Goal: Task Accomplishment & Management: Use online tool/utility

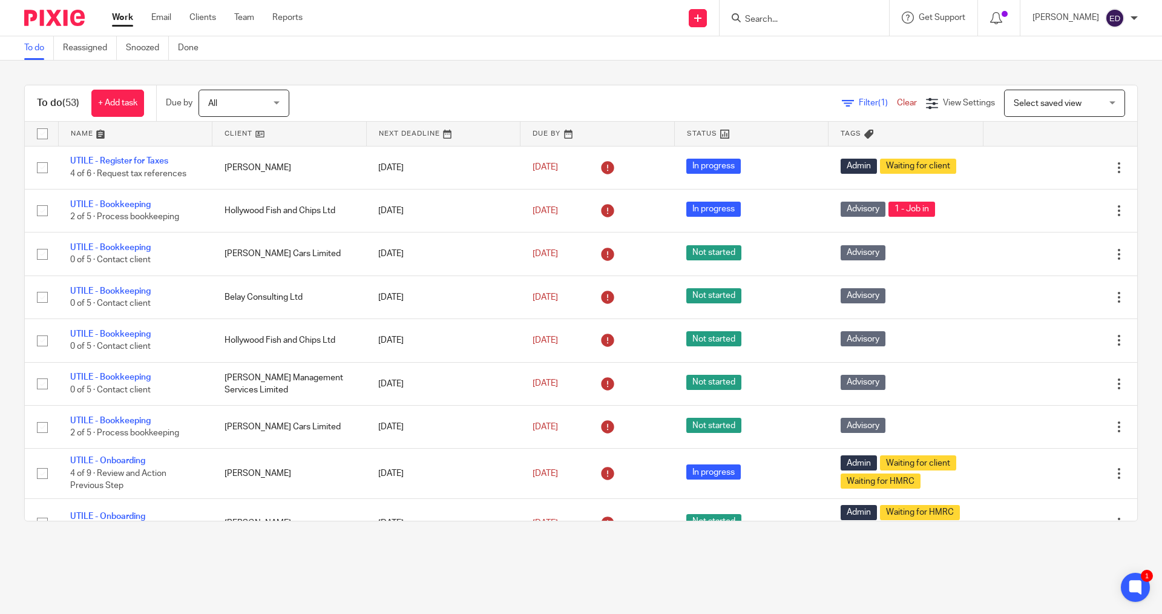
click at [781, 22] on input "Search" at bounding box center [798, 20] width 109 height 11
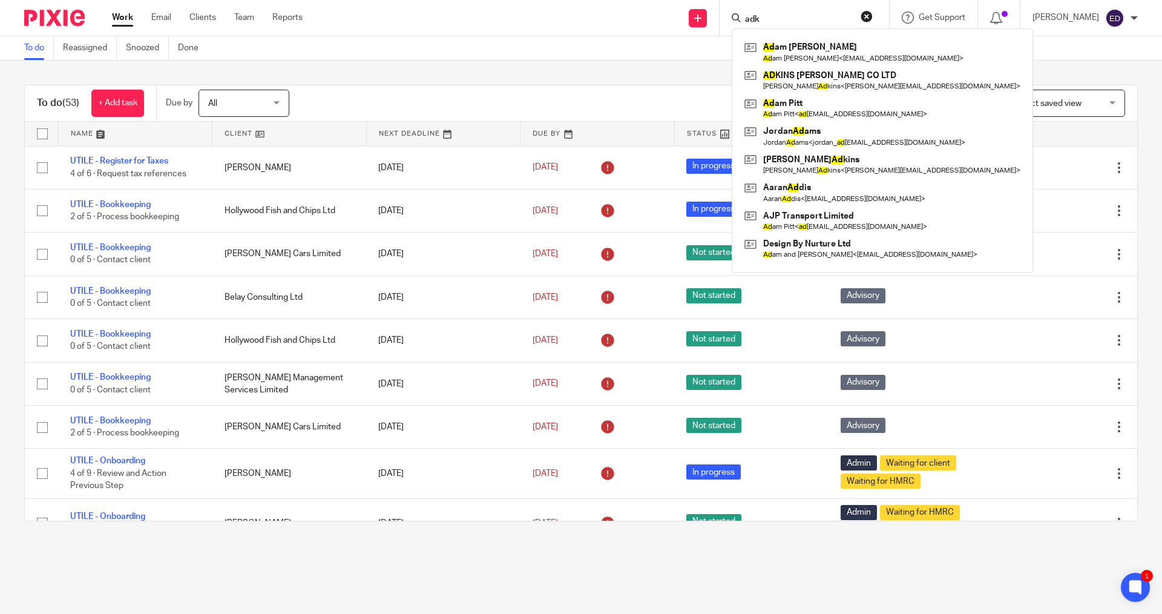
type input "adk"
click button "submit" at bounding box center [0, 0] width 0 height 0
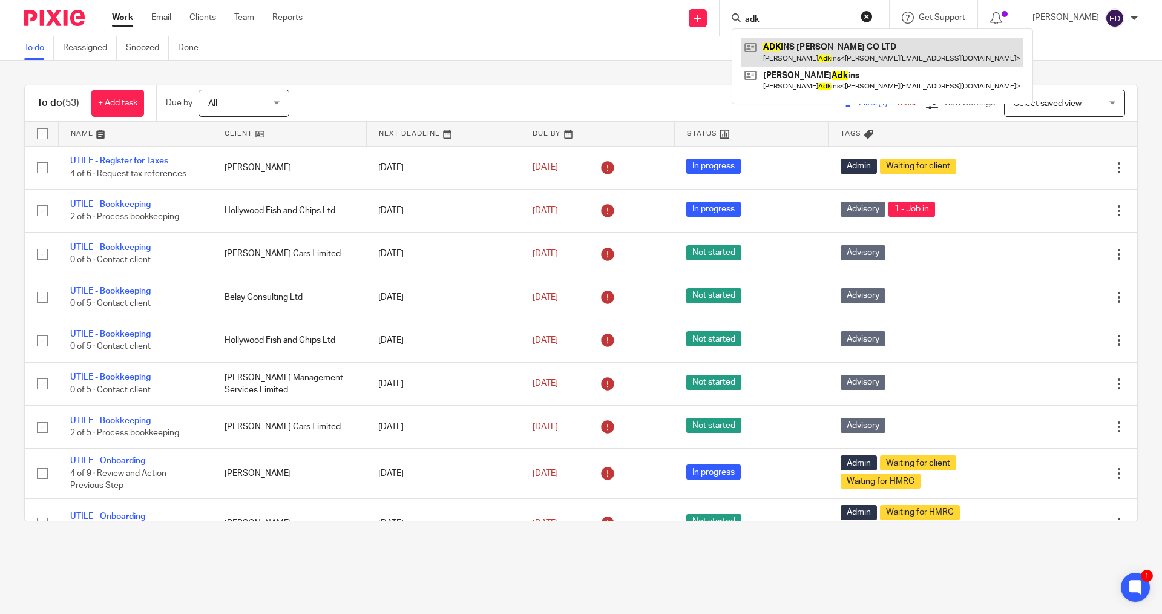
click at [809, 47] on link at bounding box center [882, 52] width 282 height 28
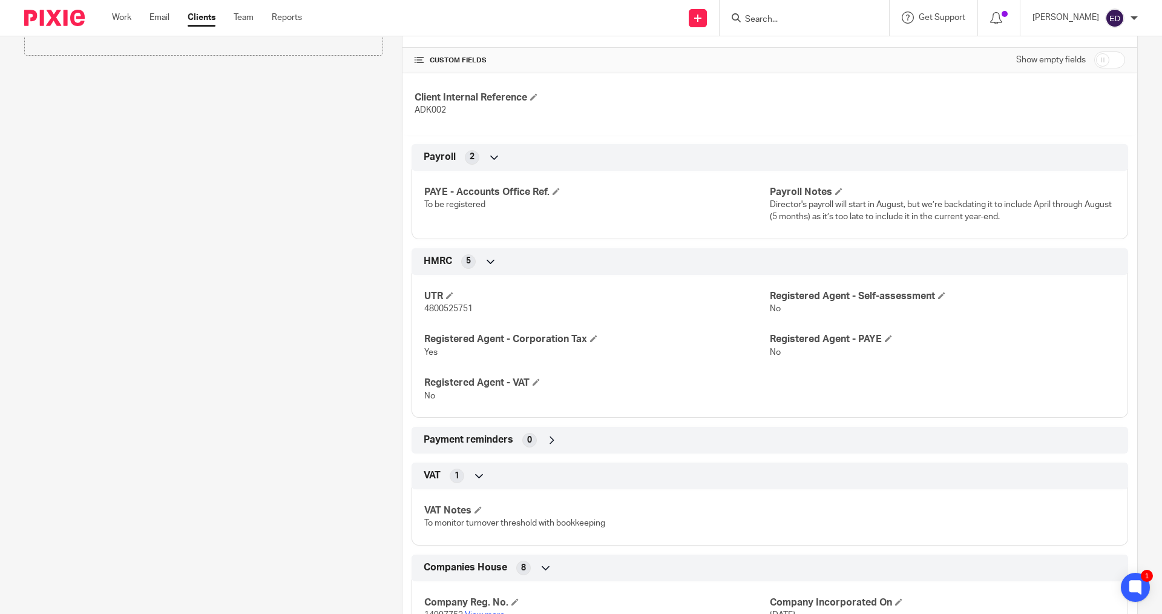
scroll to position [303, 0]
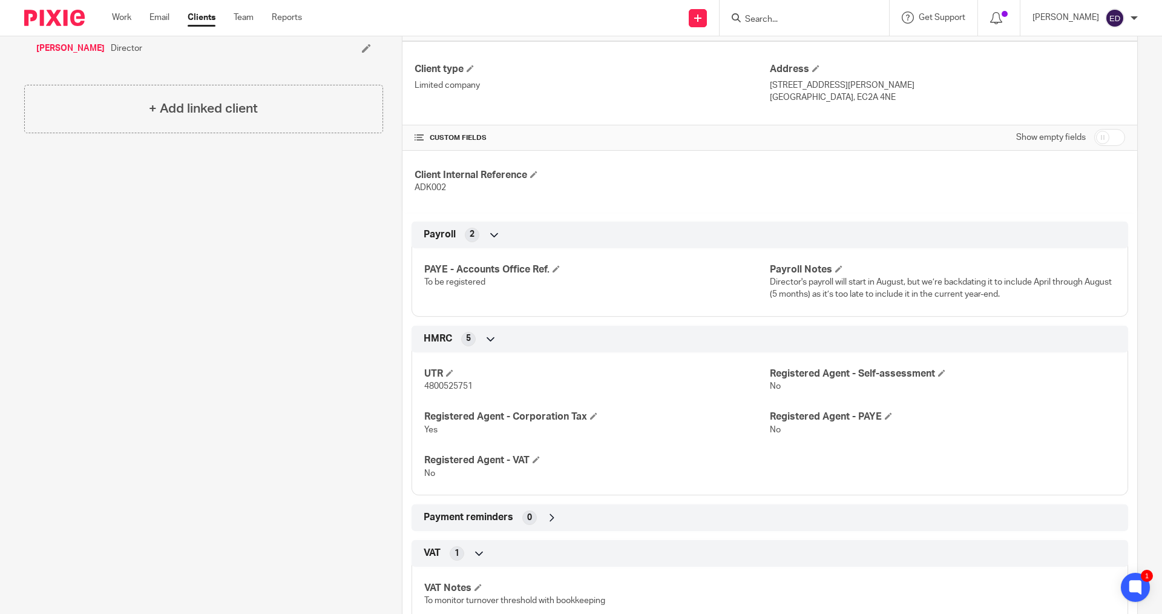
click at [1113, 139] on input "checkbox" at bounding box center [1109, 137] width 31 height 17
checkbox input "true"
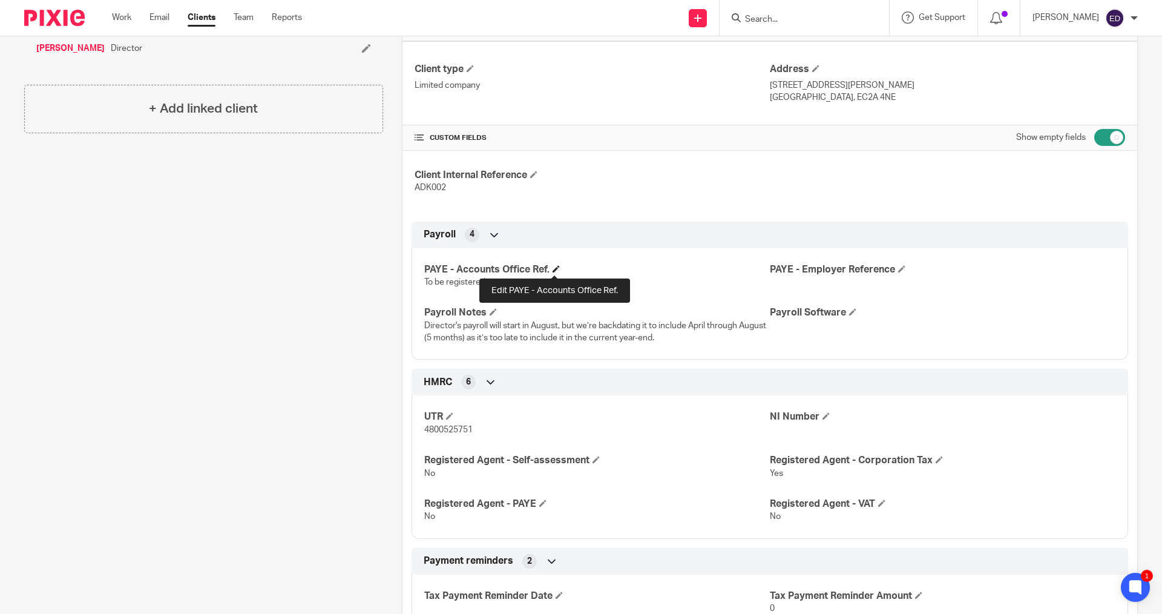
click at [554, 269] on span at bounding box center [556, 268] width 7 height 7
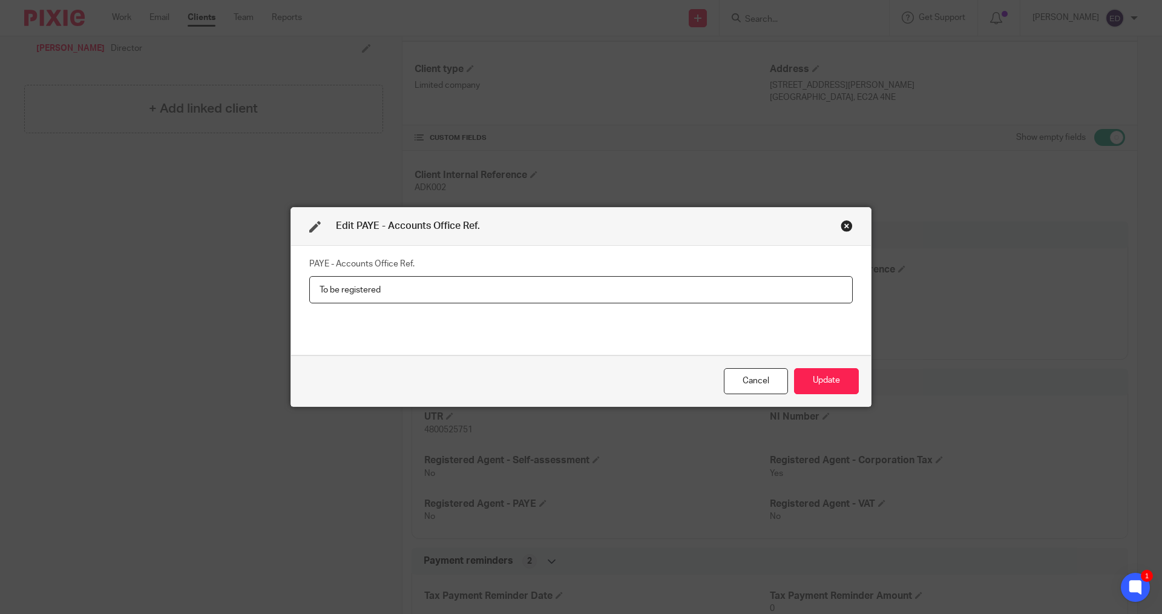
drag, startPoint x: 478, startPoint y: 295, endPoint x: 298, endPoint y: 283, distance: 179.6
click at [298, 283] on div "PAYE - Accounts Office Ref. To be registered" at bounding box center [581, 301] width 580 height 110
type input "120PF03587413"
click at [841, 380] on button "Update" at bounding box center [826, 381] width 65 height 26
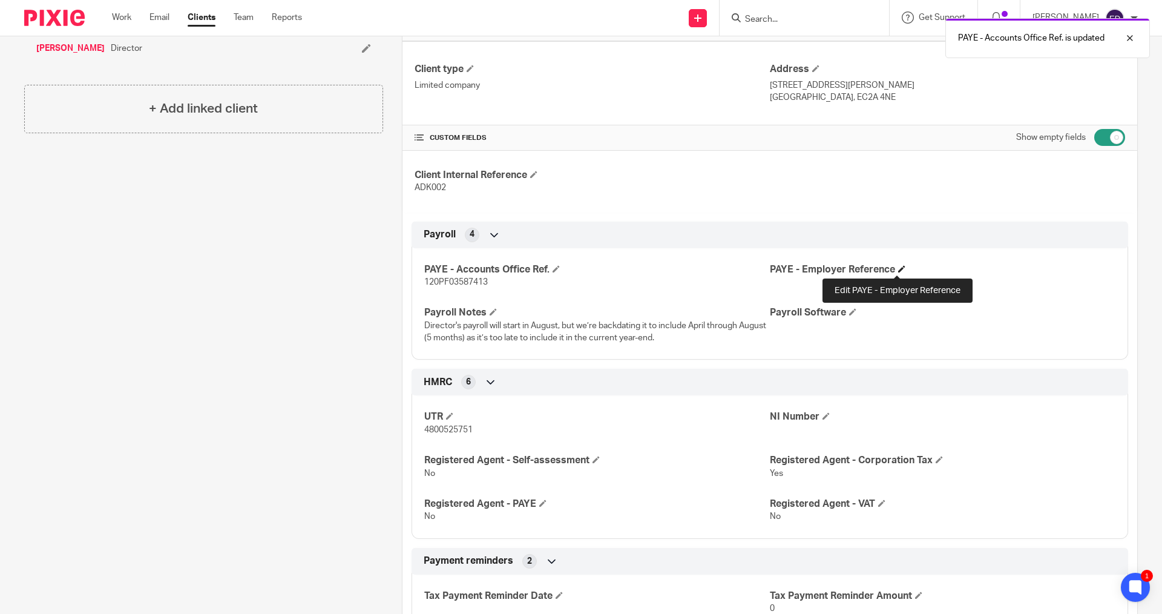
click at [898, 272] on span at bounding box center [901, 268] width 7 height 7
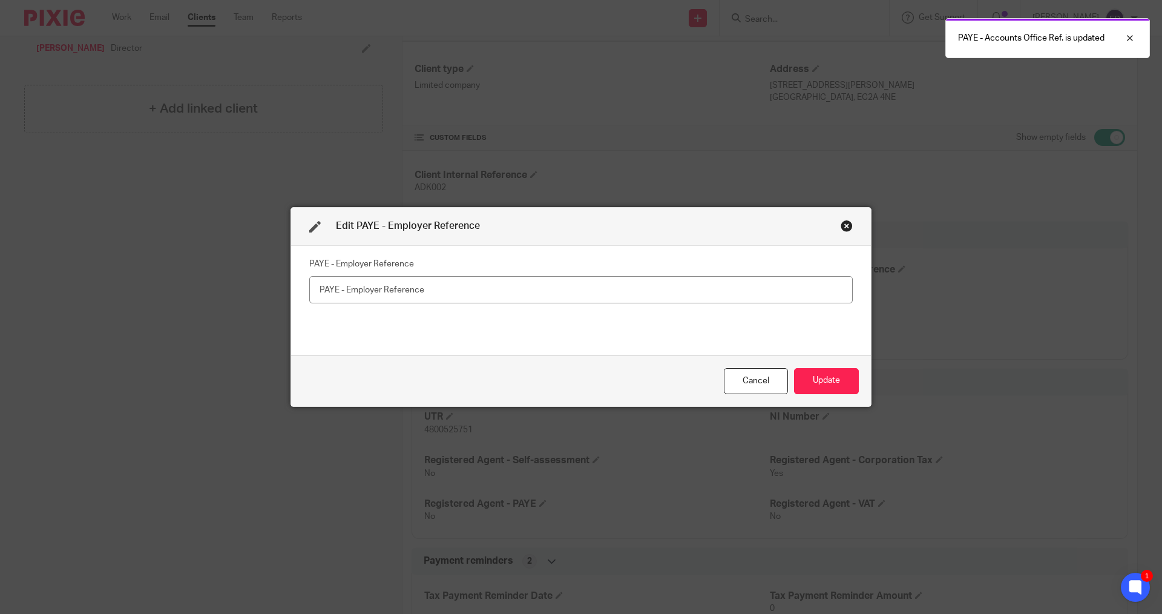
click at [642, 297] on input "text" at bounding box center [581, 289] width 544 height 27
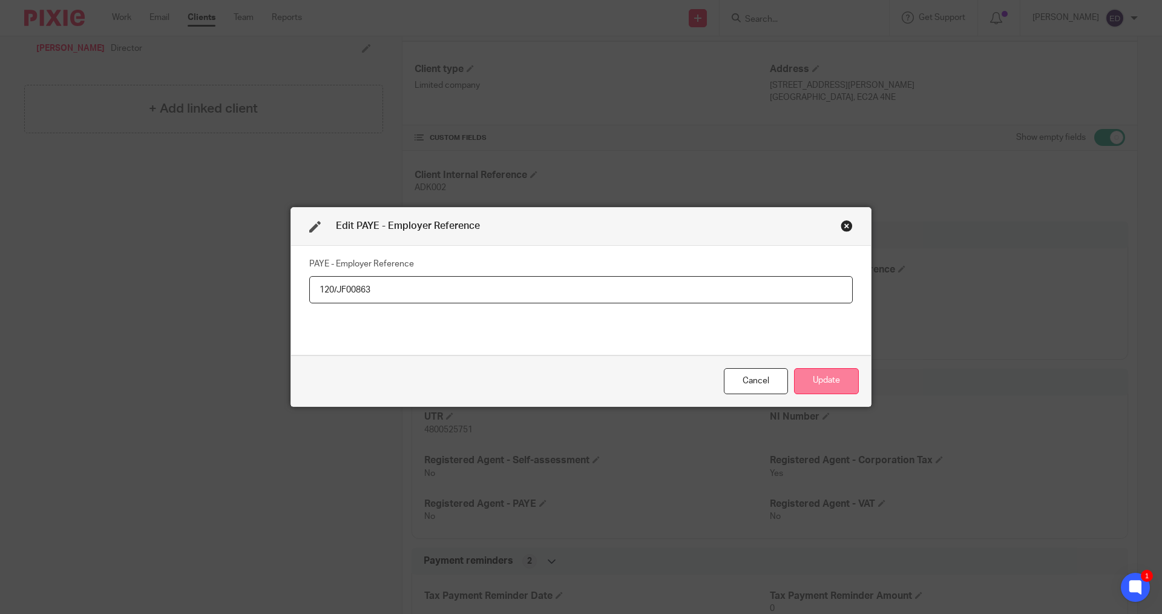
type input "120/JF00863"
click at [797, 372] on button "Update" at bounding box center [826, 381] width 65 height 26
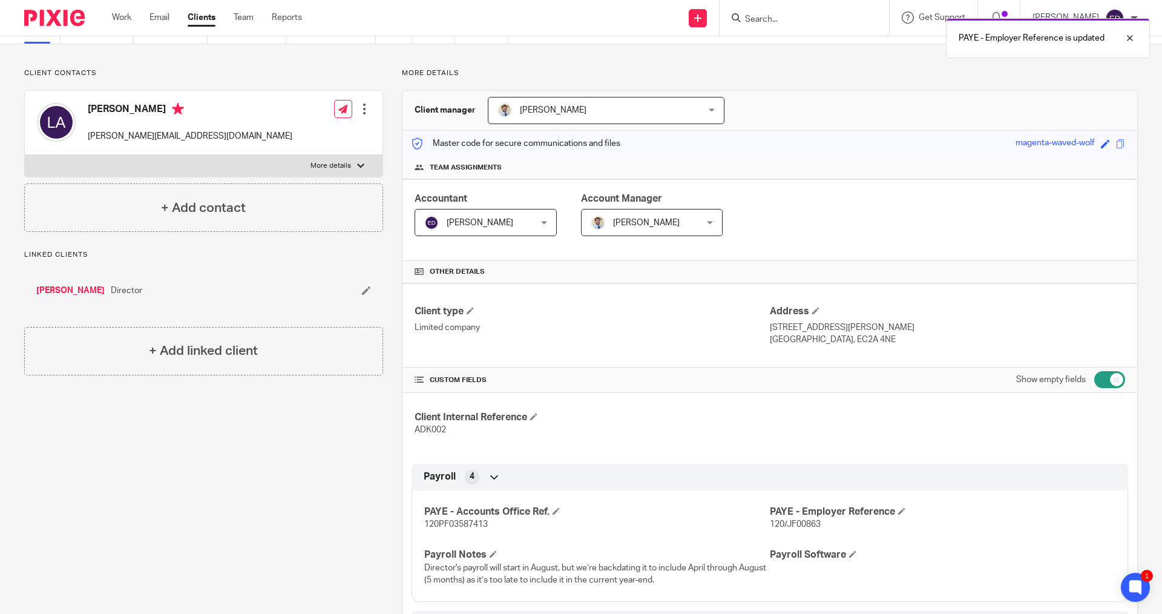
scroll to position [0, 0]
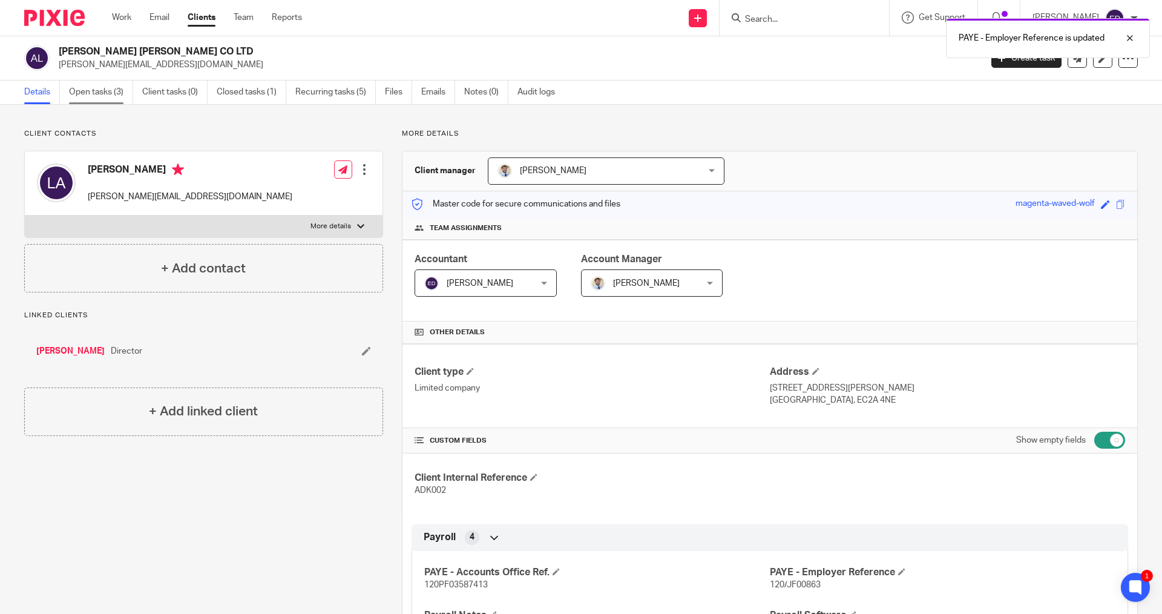
click at [116, 90] on link "Open tasks (3)" at bounding box center [101, 93] width 64 height 24
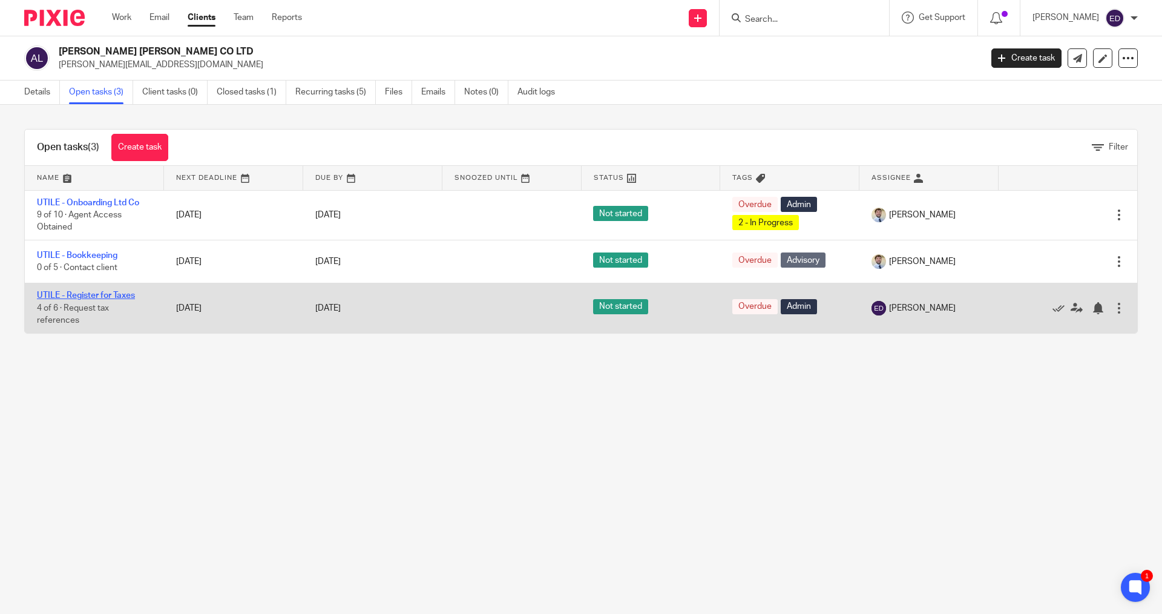
click at [95, 297] on link "UTILE - Register for Taxes" at bounding box center [86, 295] width 98 height 8
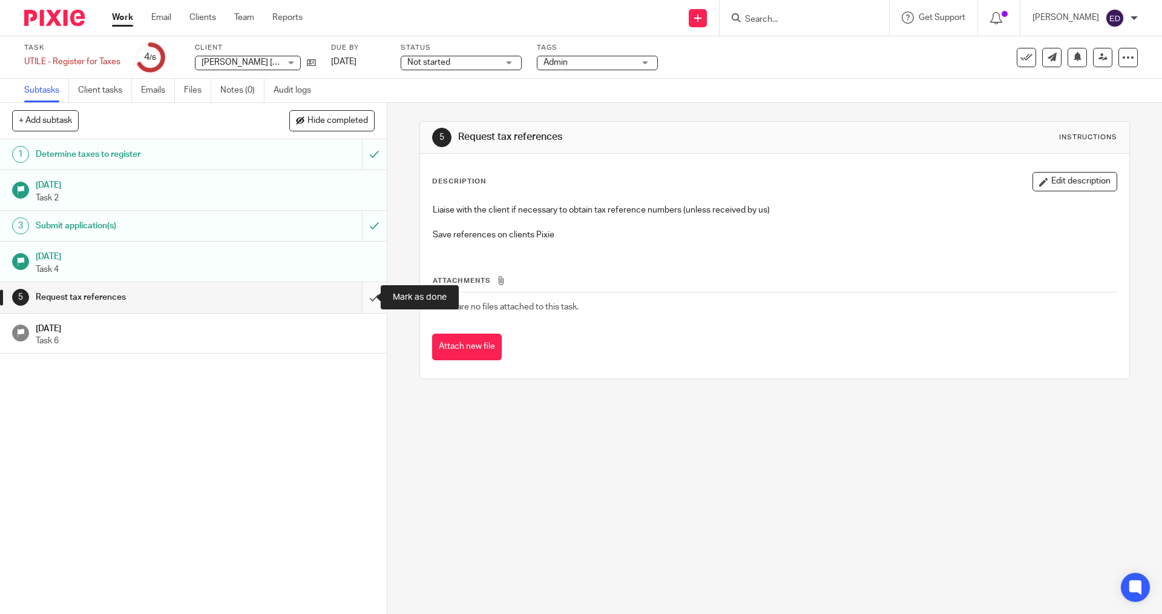
click at [369, 297] on input "submit" at bounding box center [193, 297] width 387 height 30
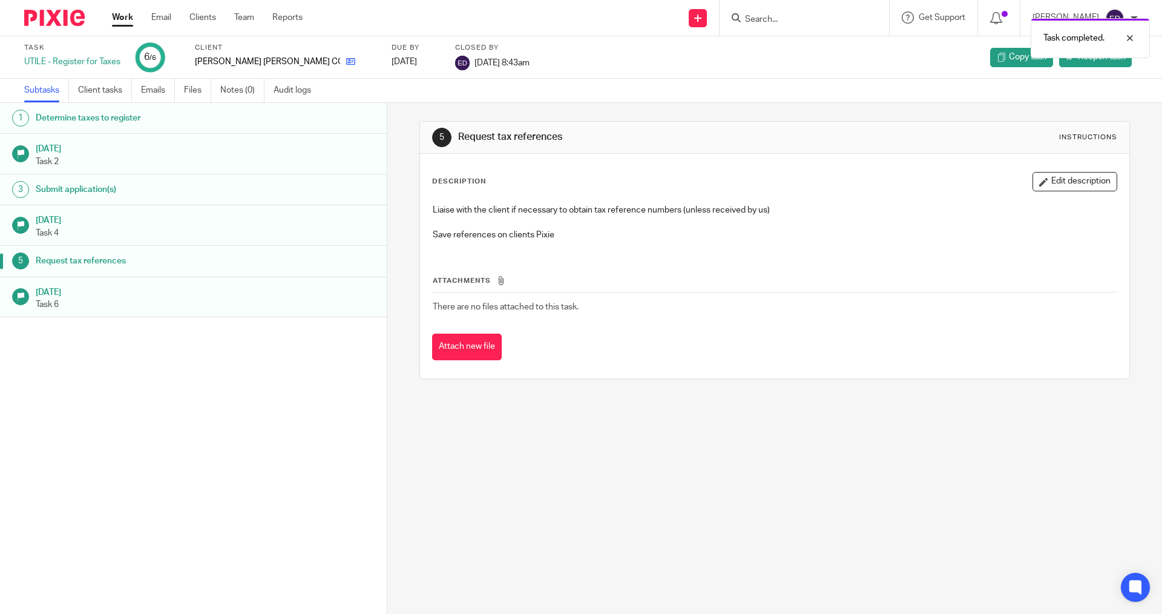
click at [340, 56] on link at bounding box center [347, 62] width 15 height 12
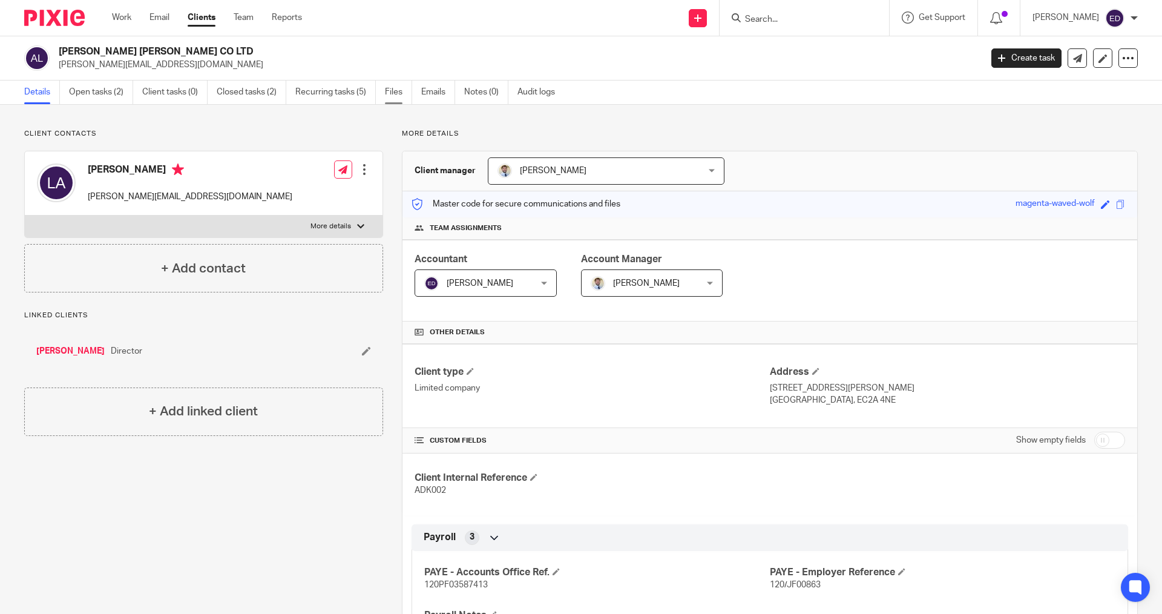
click at [388, 96] on link "Files" at bounding box center [398, 93] width 27 height 24
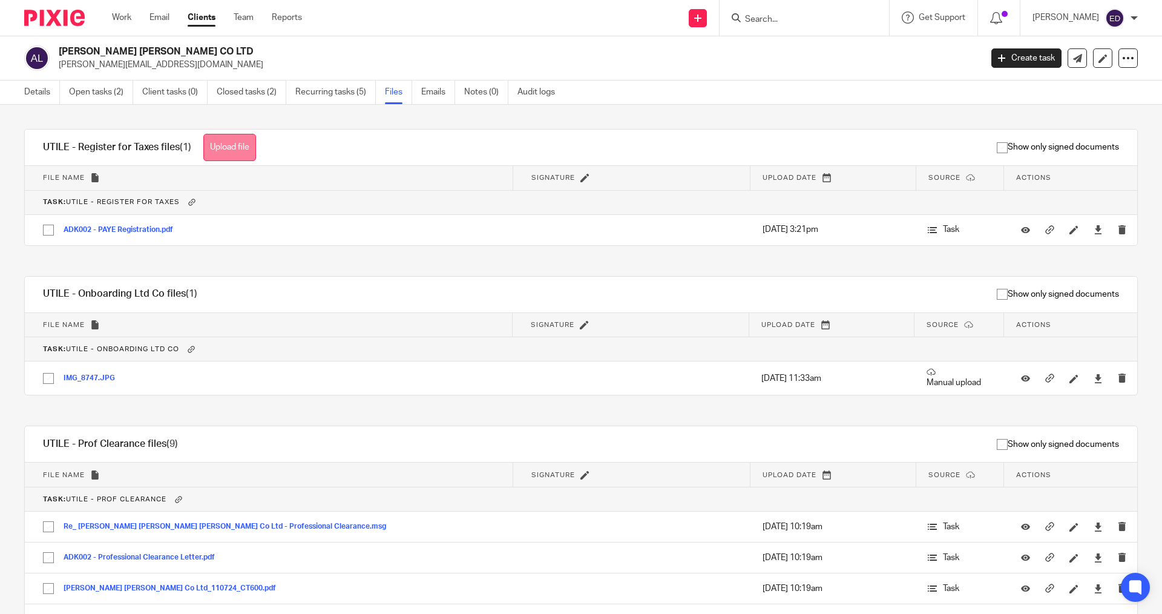
click at [240, 141] on button "Upload file" at bounding box center [229, 147] width 53 height 27
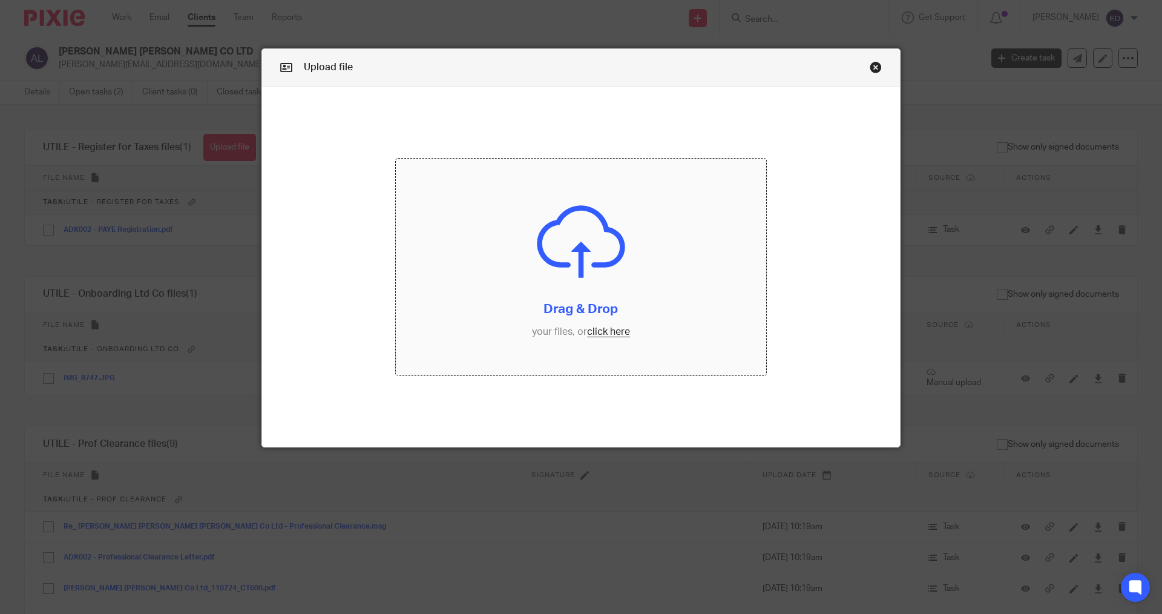
click at [608, 329] on input "file" at bounding box center [581, 267] width 371 height 217
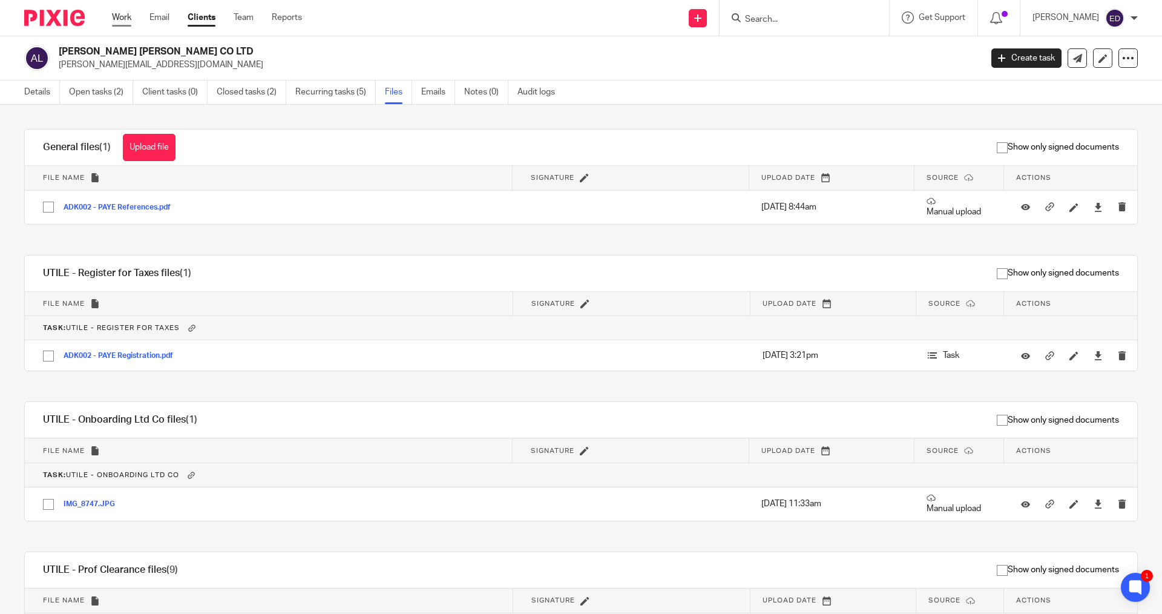
click at [117, 22] on link "Work" at bounding box center [121, 18] width 19 height 12
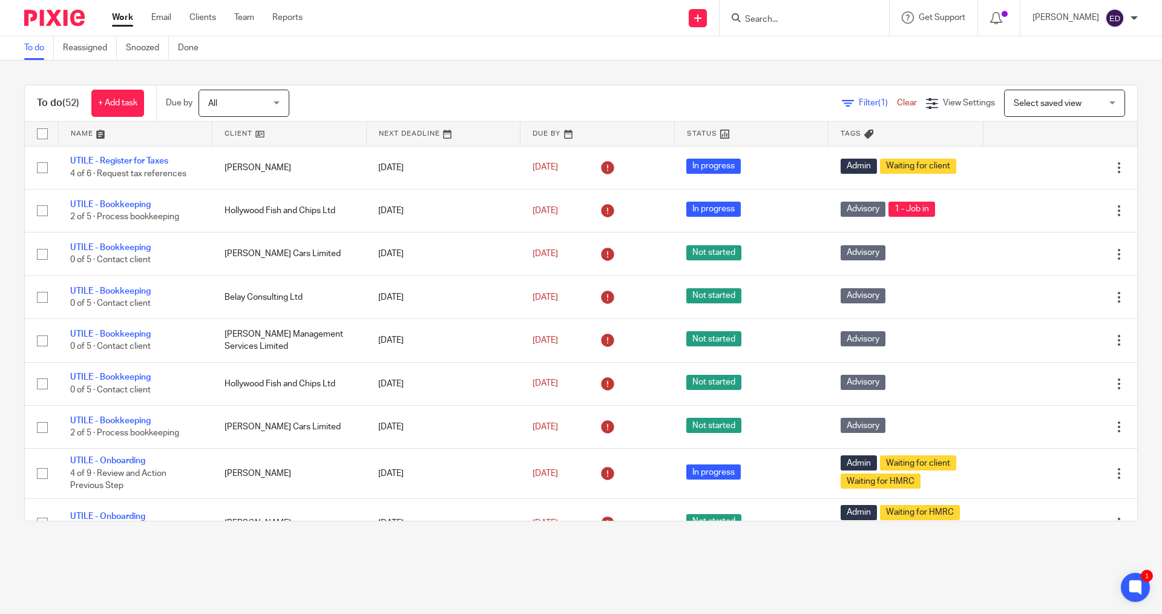
click at [793, 36] on div "To do Reassigned Snoozed Done" at bounding box center [581, 48] width 1162 height 24
click at [794, 24] on input "Search" at bounding box center [798, 20] width 109 height 11
click button "submit" at bounding box center [0, 0] width 0 height 0
click at [794, 23] on input "pbr" at bounding box center [798, 20] width 109 height 11
drag, startPoint x: 790, startPoint y: 23, endPoint x: 771, endPoint y: 21, distance: 18.9
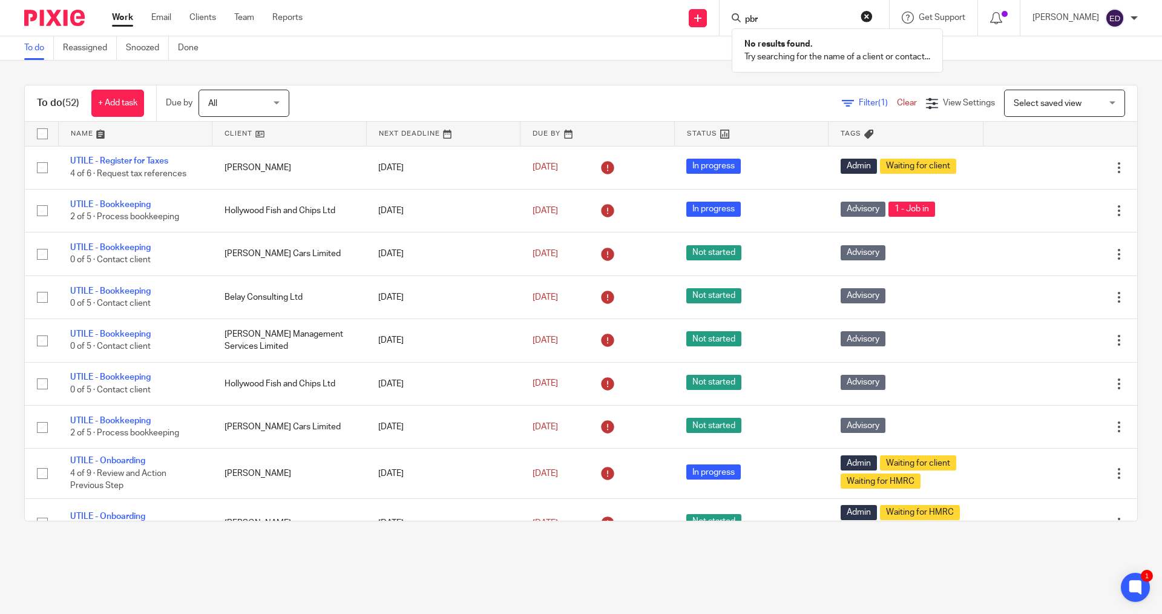
click at [771, 21] on input "pbr" at bounding box center [798, 20] width 109 height 11
type input "p"
click at [796, 47] on link at bounding box center [871, 52] width 261 height 28
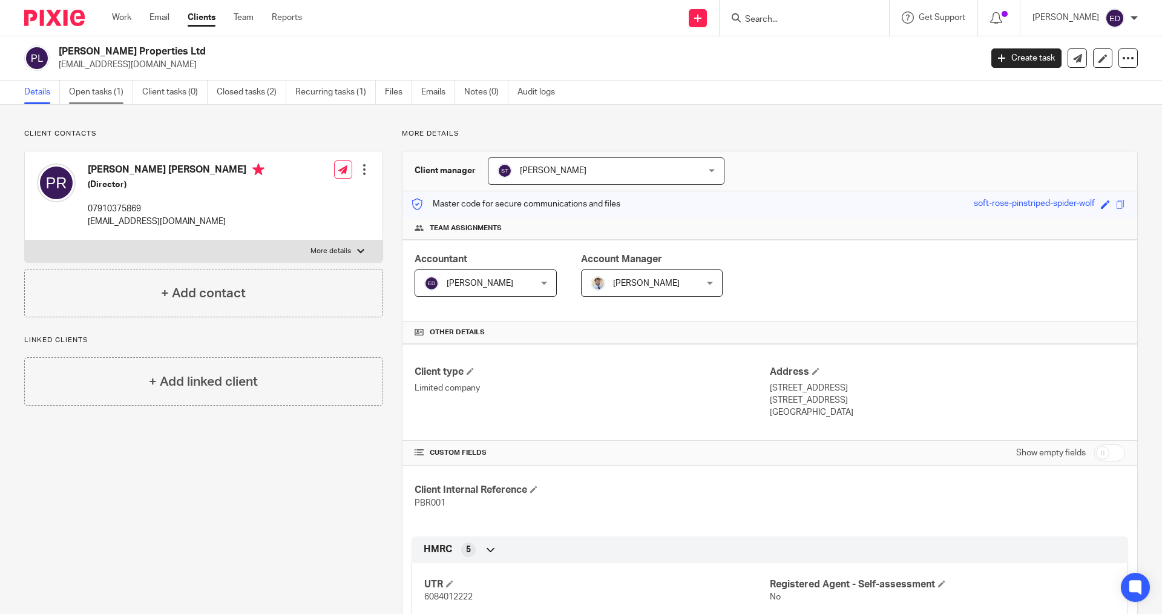
click at [81, 85] on link "Open tasks (1)" at bounding box center [101, 93] width 64 height 24
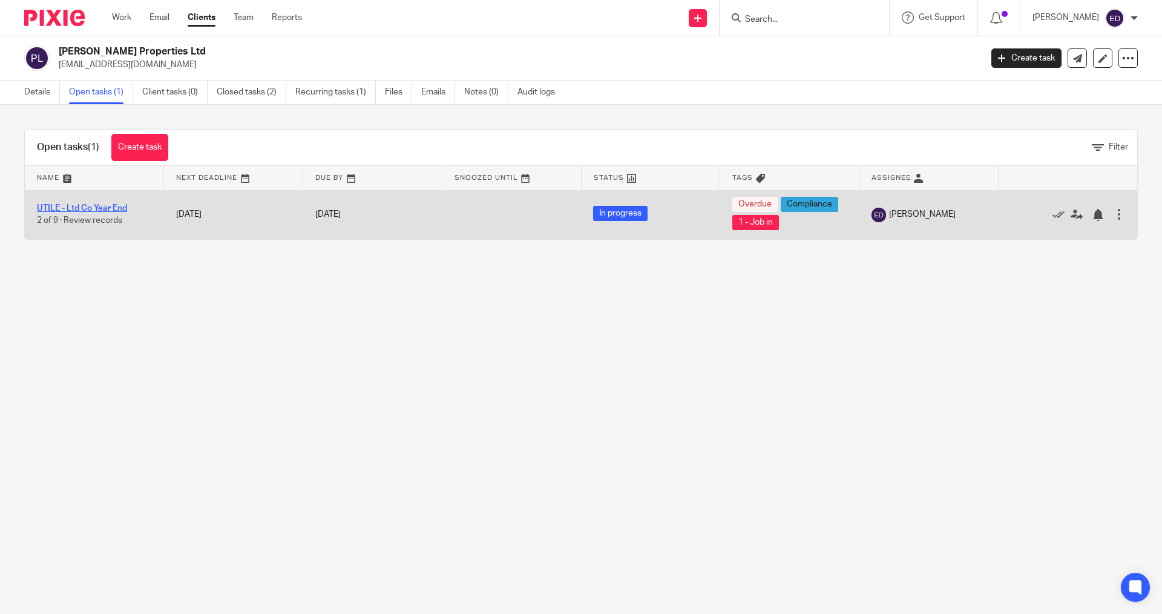
click at [108, 211] on link "UTILE - Ltd Co Year End" at bounding box center [82, 208] width 90 height 8
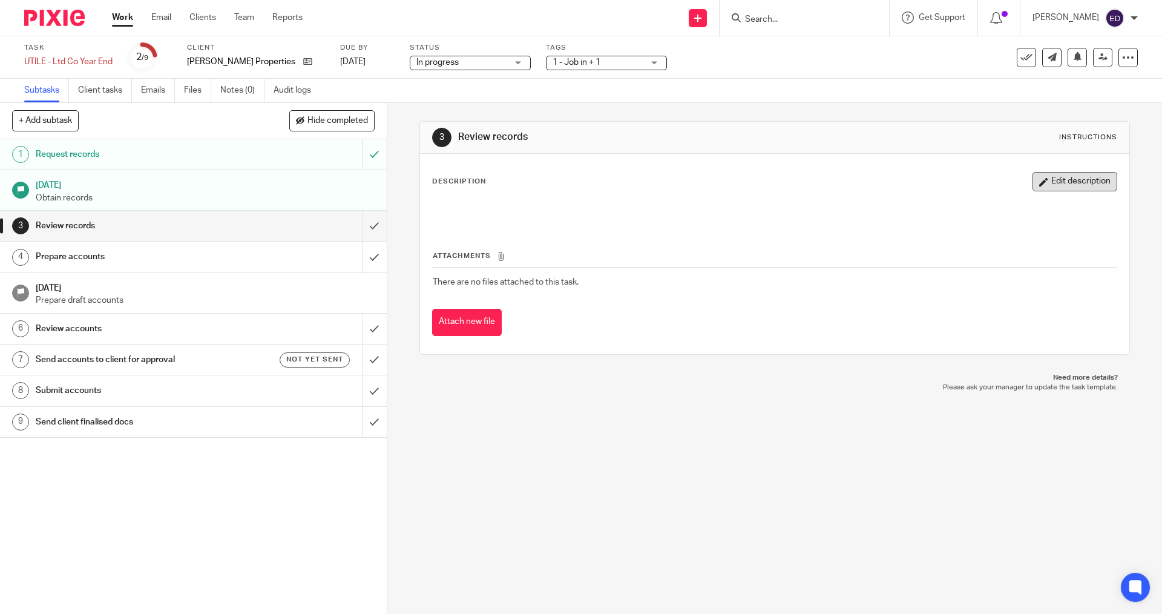
drag, startPoint x: 1032, startPoint y: 185, endPoint x: 936, endPoint y: 188, distance: 96.3
click at [1033, 186] on button "Edit description" at bounding box center [1075, 181] width 85 height 19
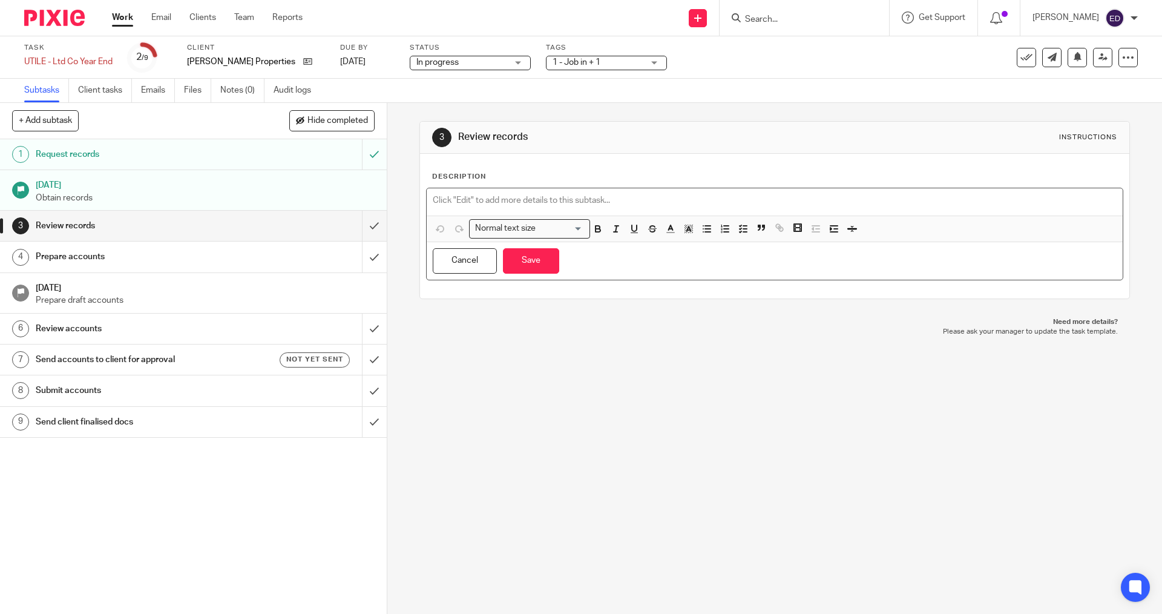
click at [607, 198] on p at bounding box center [774, 200] width 683 height 12
click at [793, 204] on p "All bank statements and landlord statement saved in OneDrive. Folder of physica…" at bounding box center [774, 200] width 683 height 12
click at [798, 200] on p "All bank statements and landlord statement saved in OneDrive. Folder of physica…" at bounding box center [774, 200] width 683 height 12
click at [794, 197] on p "All bank statements and landlord statement saved in OneDrive. Folder of physica…" at bounding box center [774, 200] width 683 height 12
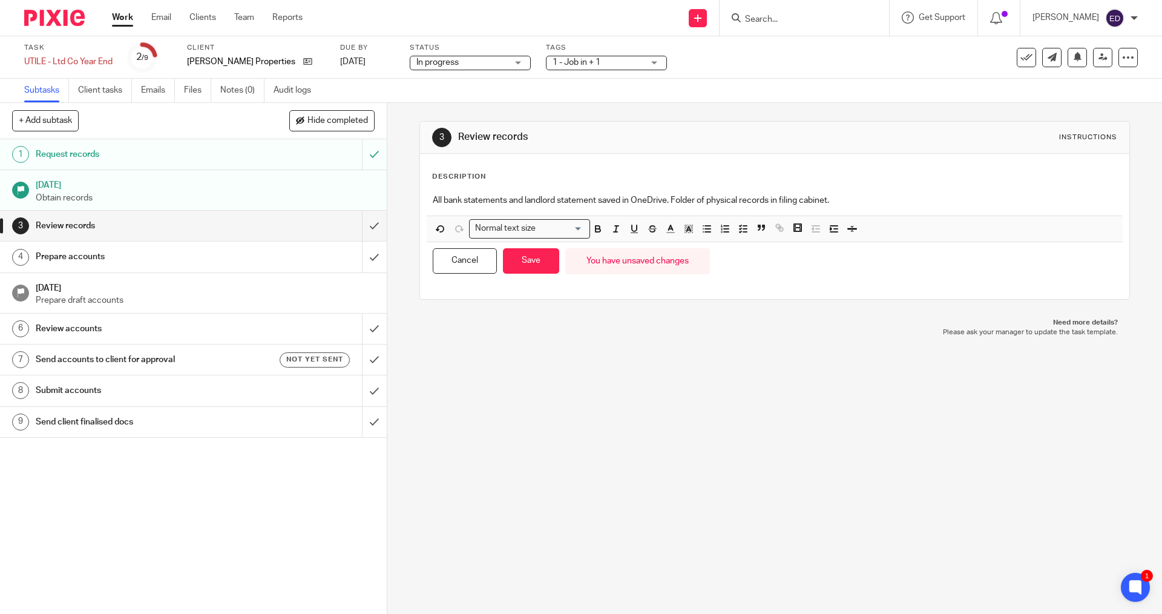
click at [948, 196] on p "All bank statements and landlord statement saved in OneDrive. Folder of physica…" at bounding box center [774, 200] width 683 height 12
click at [1089, 203] on p "All bank statements and landlord statement saved in OneDrive. Folder of physica…" at bounding box center [774, 200] width 683 height 12
click at [1077, 203] on p "All bank statements and landlord statement saved in OneDrive. Folder of physica…" at bounding box center [774, 200] width 683 height 12
click at [1091, 203] on p "All bank statements and landlord statement saved in OneDrive. Folder of physica…" at bounding box center [774, 200] width 683 height 12
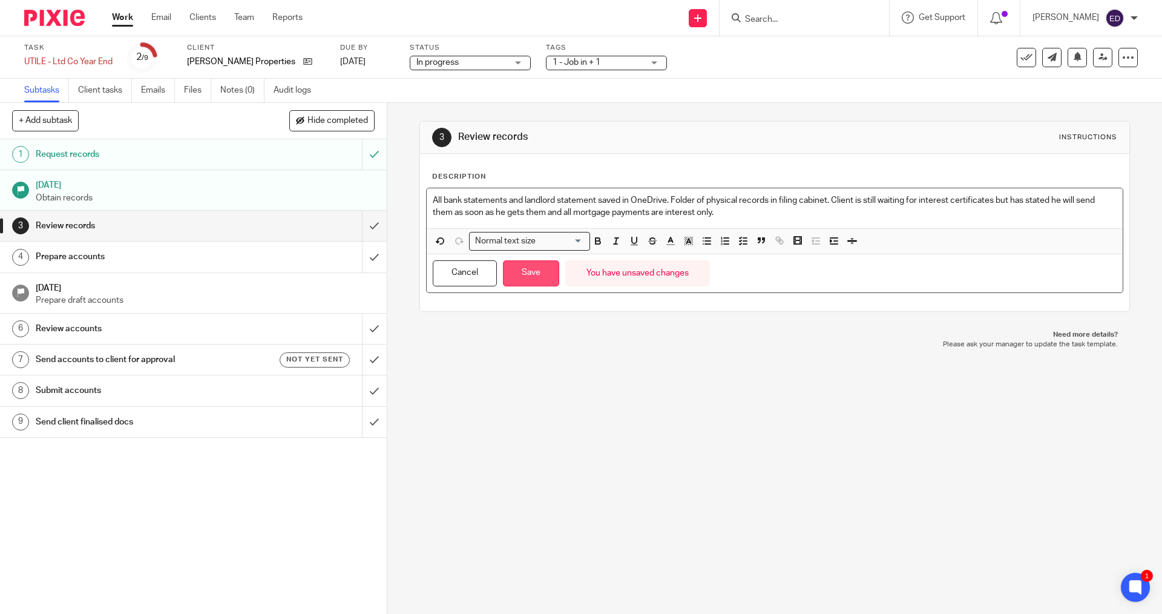
click at [531, 269] on button "Save" at bounding box center [531, 273] width 56 height 26
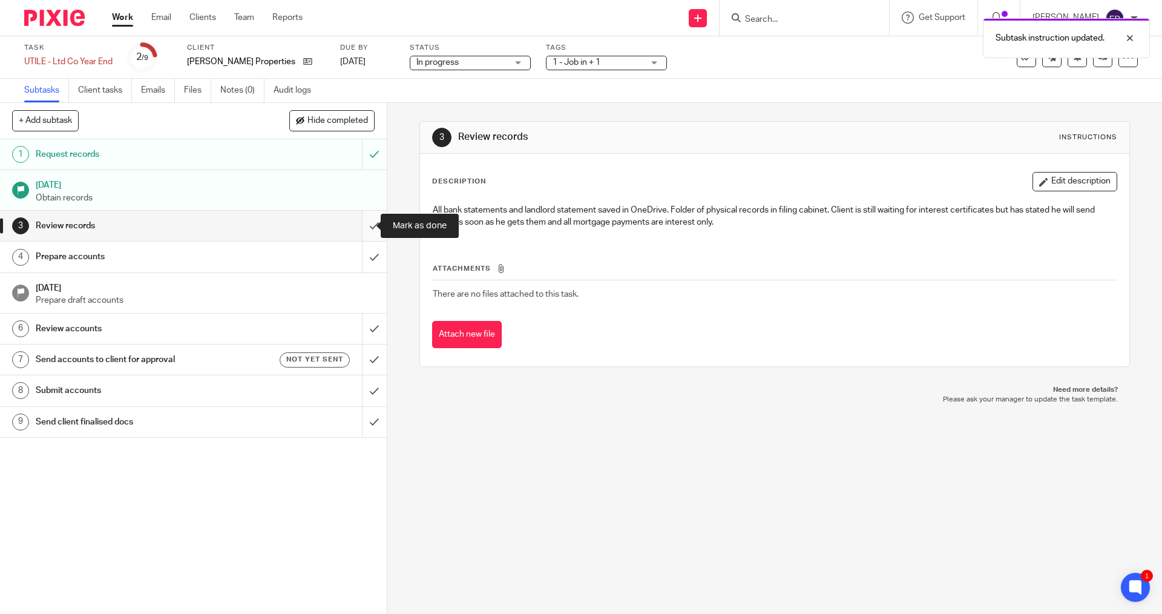
click at [368, 231] on input "submit" at bounding box center [193, 226] width 387 height 30
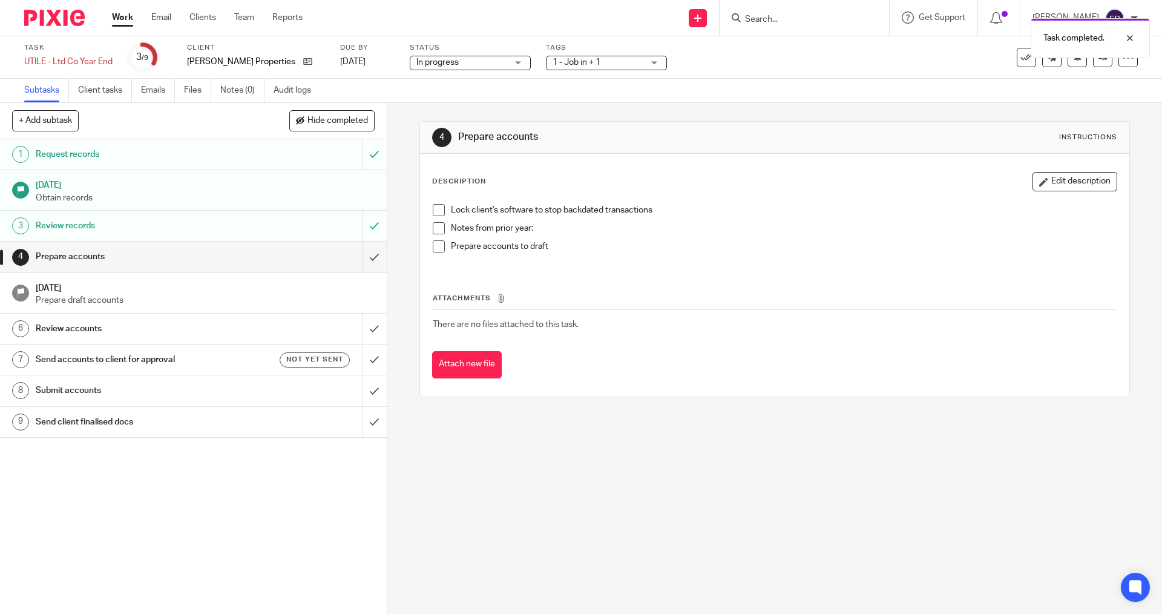
click at [131, 20] on link "Work" at bounding box center [122, 18] width 21 height 12
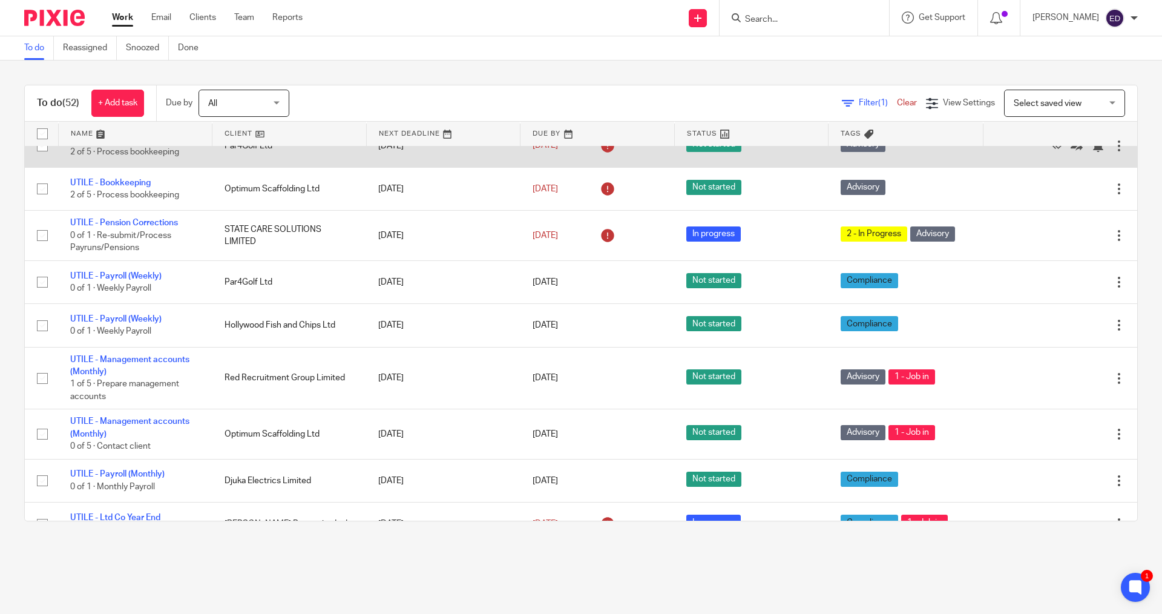
scroll to position [1029, 0]
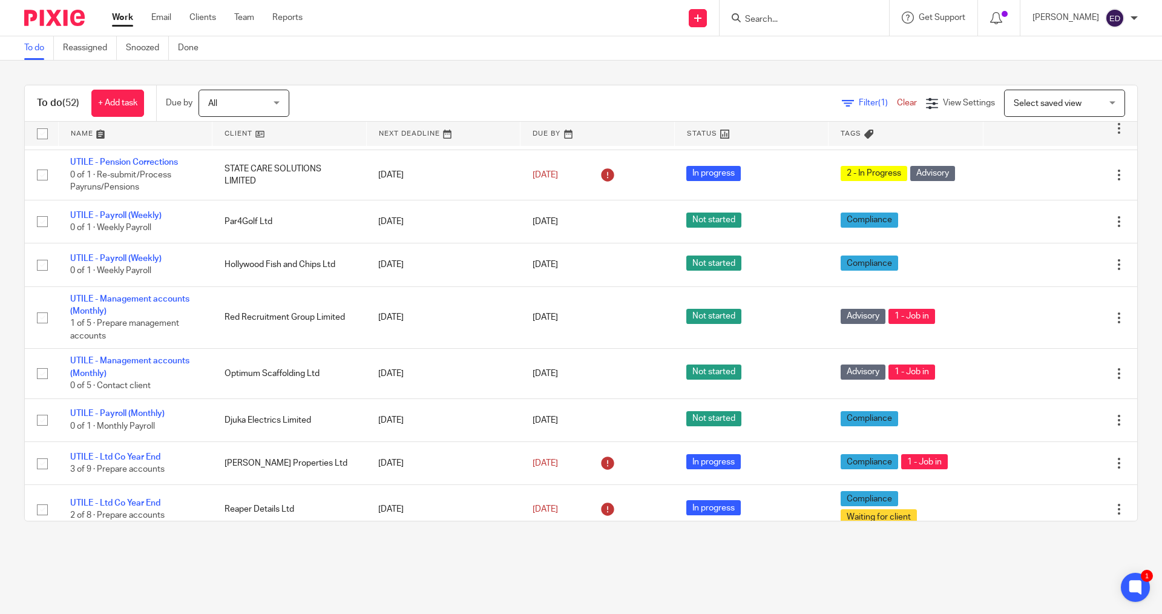
click at [397, 559] on main "To do Reassigned Snoozed Done To do (52) + Add task Due by All All [DATE] [DATE…" at bounding box center [581, 307] width 1162 height 614
